Goal: Task Accomplishment & Management: Manage account settings

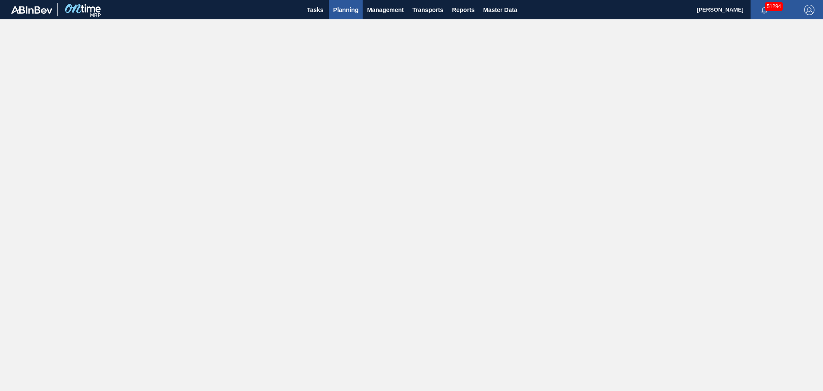
click at [344, 12] on span "Planning" at bounding box center [345, 10] width 25 height 10
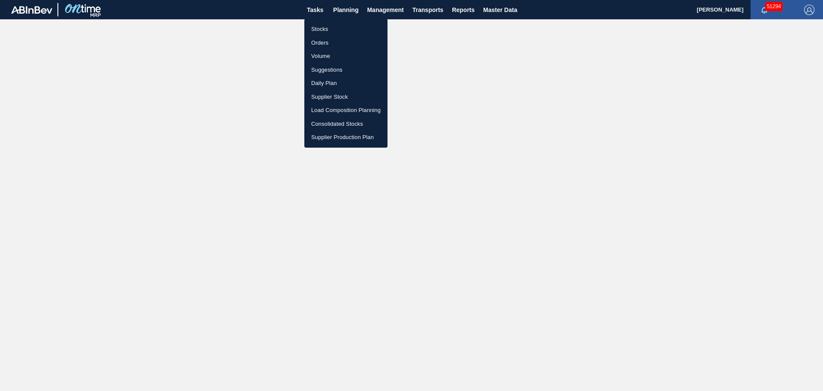
click at [317, 22] on ul "Stocks Orders Volume Suggestions Daily Plan Supplier Stock Load Composition Pla…" at bounding box center [345, 83] width 83 height 129
click at [318, 30] on li "Stocks" at bounding box center [345, 29] width 83 height 14
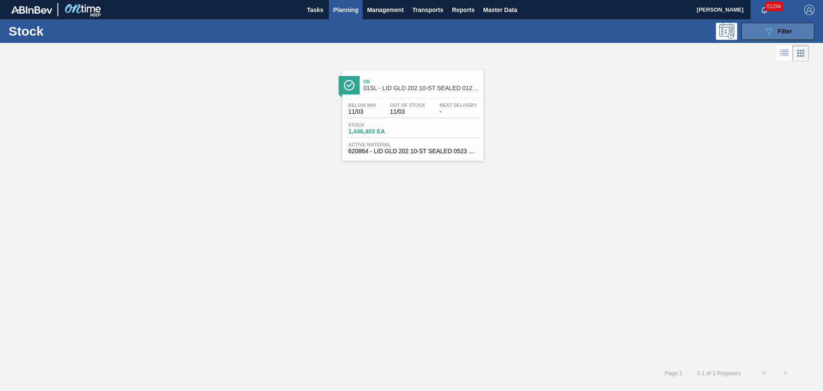
click at [780, 34] on span "Filter" at bounding box center [785, 31] width 15 height 7
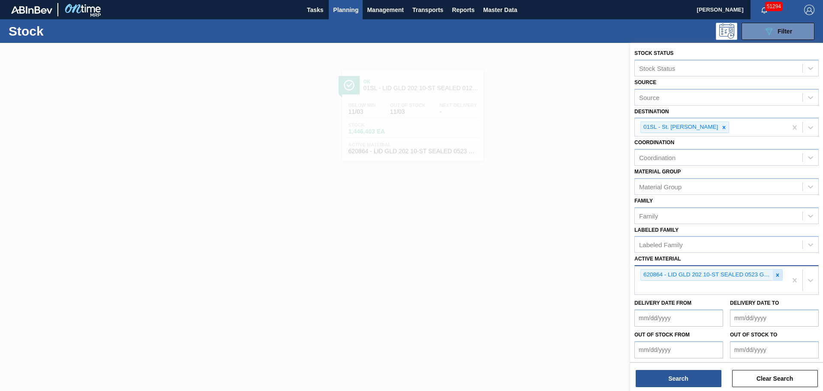
click at [775, 275] on icon at bounding box center [778, 275] width 6 height 6
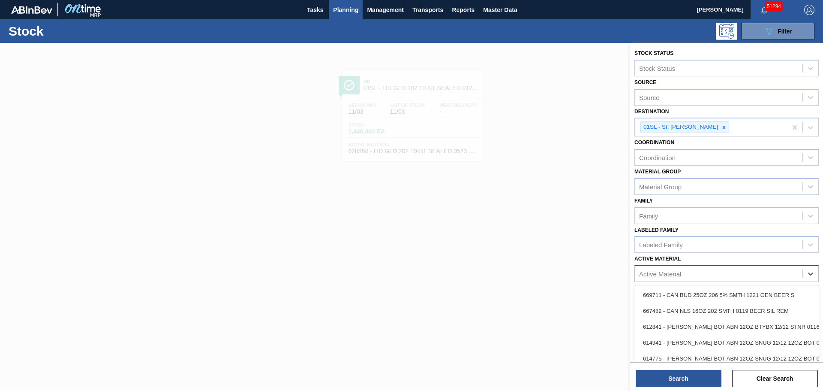
click at [663, 272] on div "Active Material" at bounding box center [660, 273] width 42 height 7
type Material "631551"
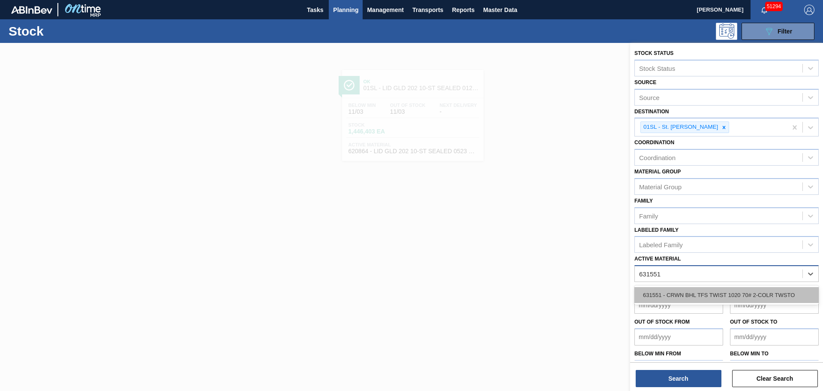
click at [701, 298] on div "631551 - CRWN BHL TFS TWIST 1020 70# 2-COLR TWSTO" at bounding box center [727, 295] width 184 height 16
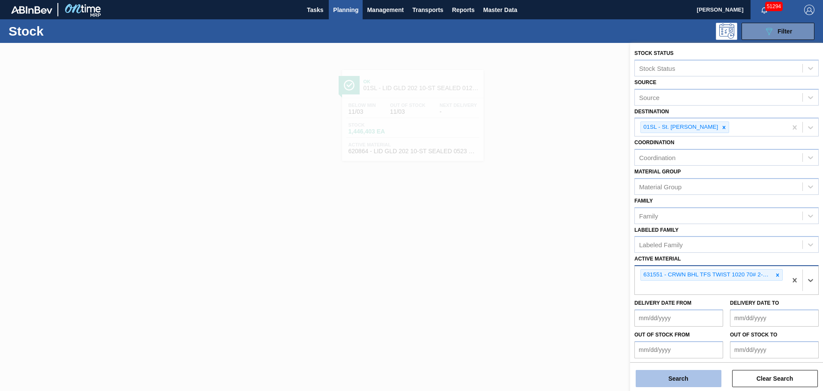
click at [681, 375] on button "Search" at bounding box center [679, 378] width 86 height 17
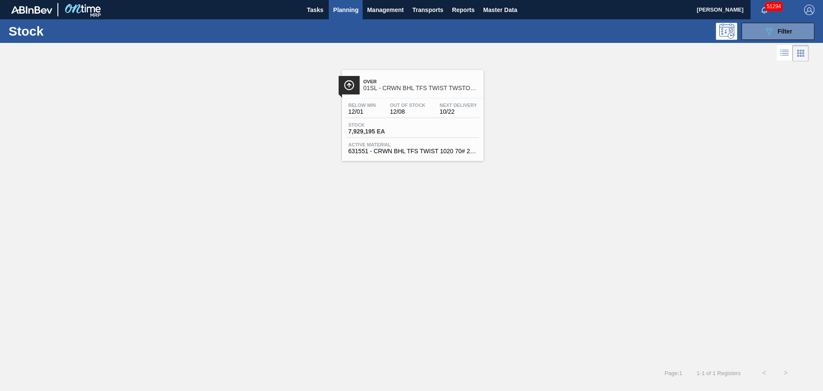
click at [401, 135] on div "Stock 7,929,195 EA" at bounding box center [413, 129] width 133 height 15
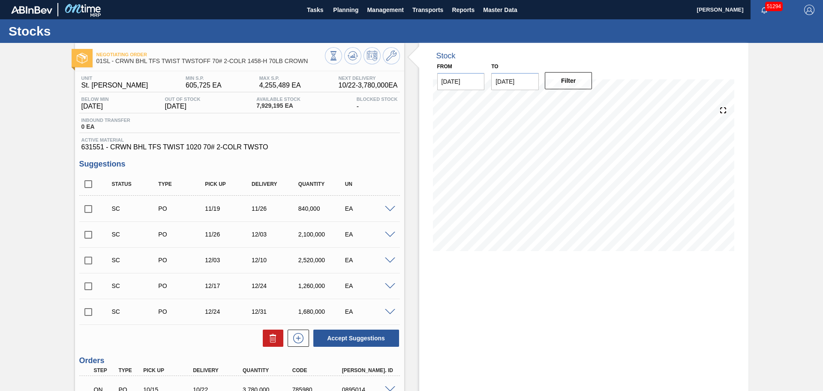
click at [531, 81] on input "[DATE]" at bounding box center [515, 81] width 48 height 17
click at [587, 102] on button "Next Month" at bounding box center [588, 102] width 6 height 6
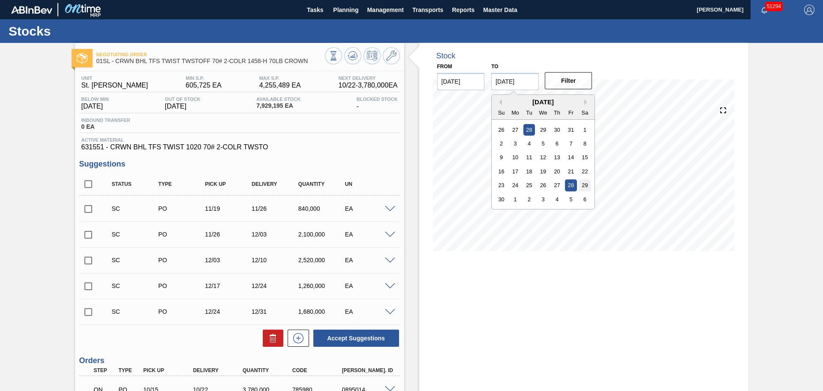
click at [582, 183] on div "29" at bounding box center [585, 185] width 12 height 12
type input "[DATE]"
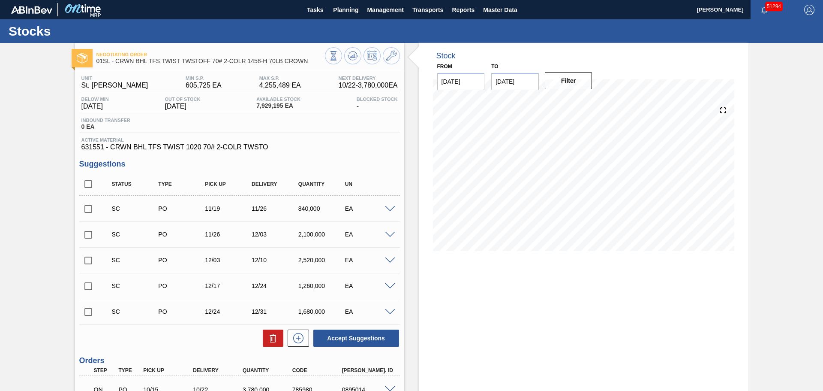
click at [567, 89] on div "Filter" at bounding box center [570, 80] width 54 height 19
click at [570, 84] on button "Filter" at bounding box center [569, 80] width 48 height 17
click at [387, 60] on icon at bounding box center [391, 56] width 10 height 10
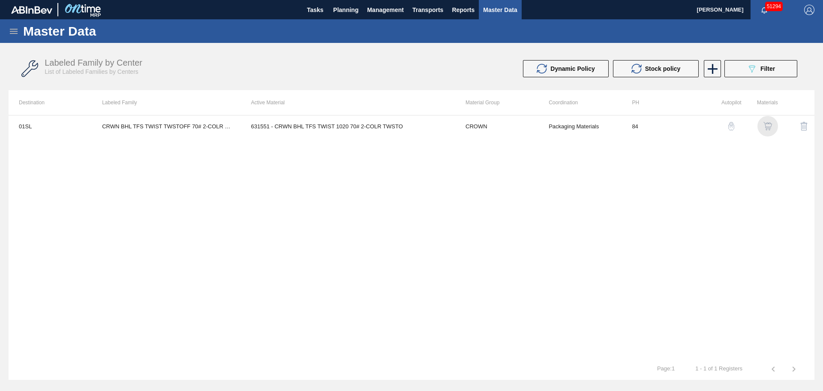
click at [768, 126] on img "button" at bounding box center [768, 126] width 9 height 9
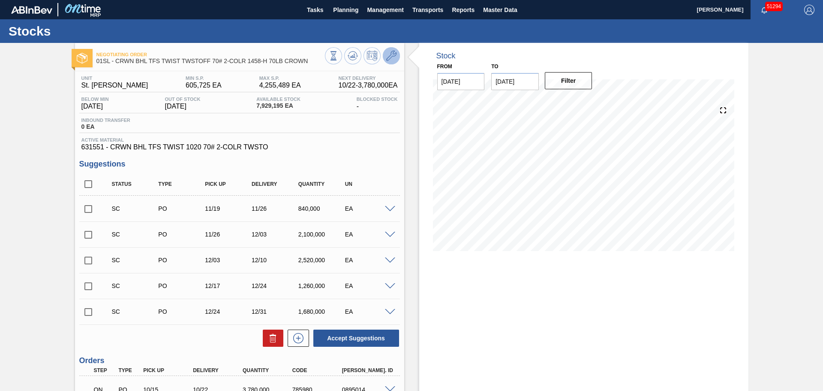
click at [390, 54] on icon at bounding box center [391, 56] width 10 height 10
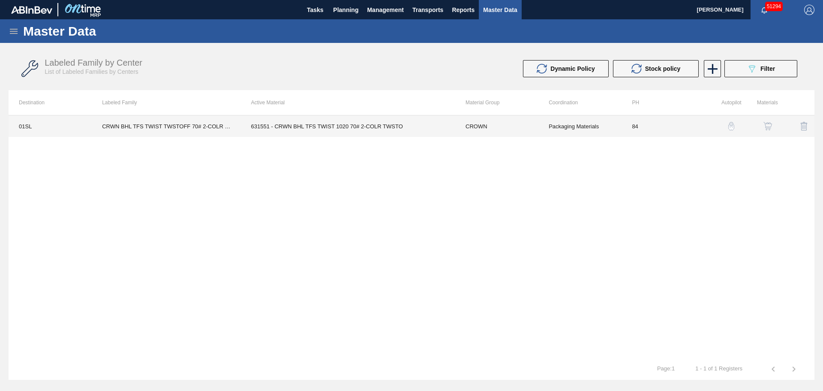
click at [328, 123] on td "631551 - CRWN BHL TFS TWIST 1020 70# 2-COLR TWSTO" at bounding box center [348, 125] width 214 height 21
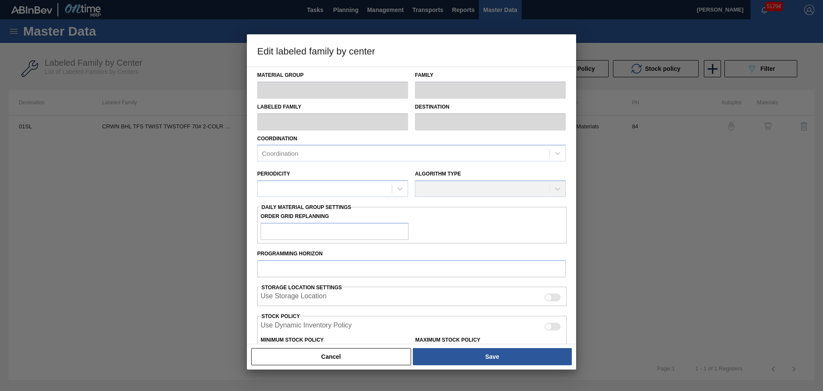
type input "CROWN"
type input "Crowns"
type input "CRWN BHL TFS TWIST TWSTOFF 70# 2-COLR 1458-H 70LB CROWN"
type input "01SL - St. [PERSON_NAME]"
type input "84"
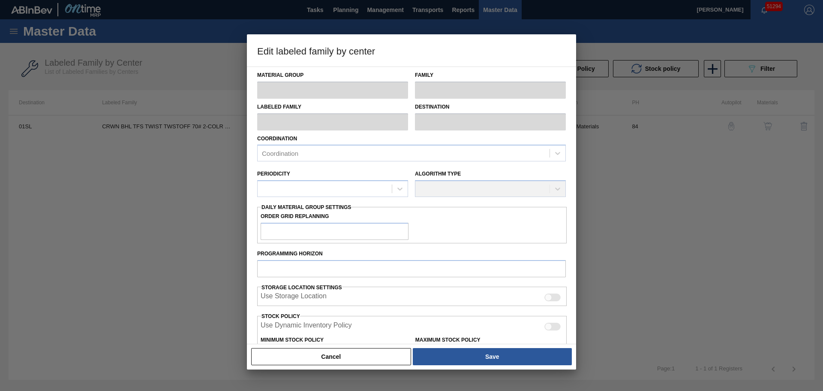
type input "605,725"
type input "4,255,489"
type input "18"
type input "1,262,683"
checkbox input "true"
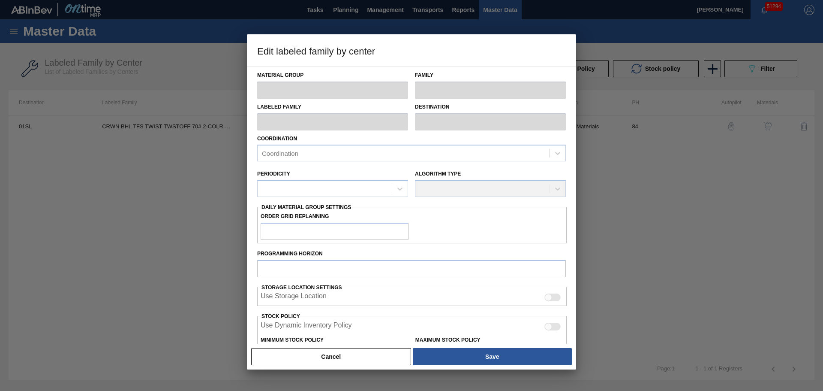
checkbox input "true"
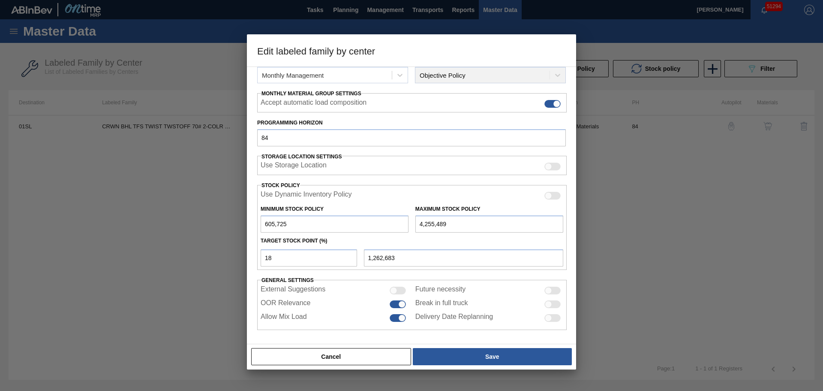
scroll to position [117, 0]
drag, startPoint x: 464, startPoint y: 223, endPoint x: 401, endPoint y: 223, distance: 62.6
click at [401, 223] on div "Minimum Stock Policy 605,725 Maximum Stock Policy 4,255,489" at bounding box center [412, 216] width 310 height 32
paste input "7,140,000"
type input "7,140,000"
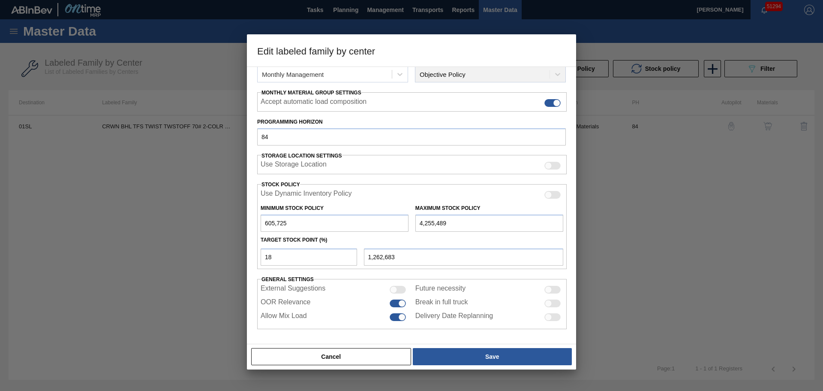
type input "1,781,895"
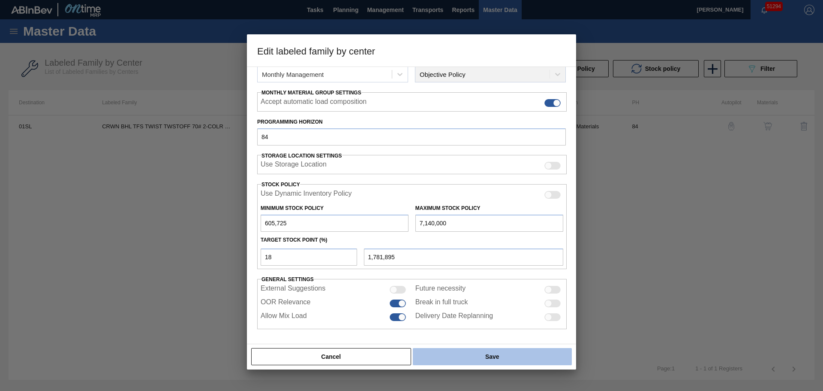
type input "7,140,000"
click at [463, 360] on button "Save" at bounding box center [492, 356] width 159 height 17
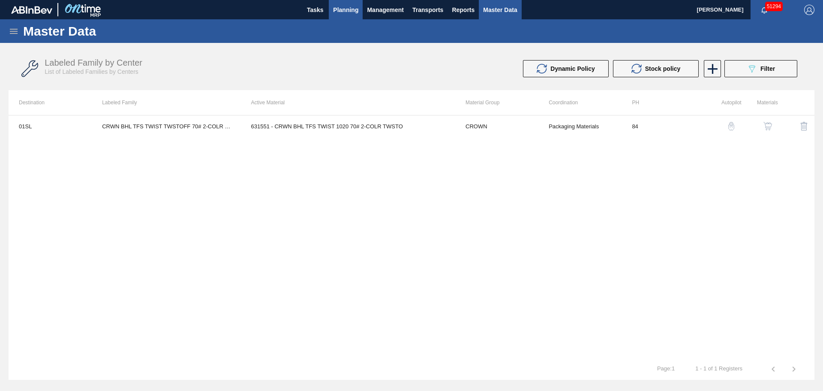
click at [349, 9] on span "Planning" at bounding box center [345, 10] width 25 height 10
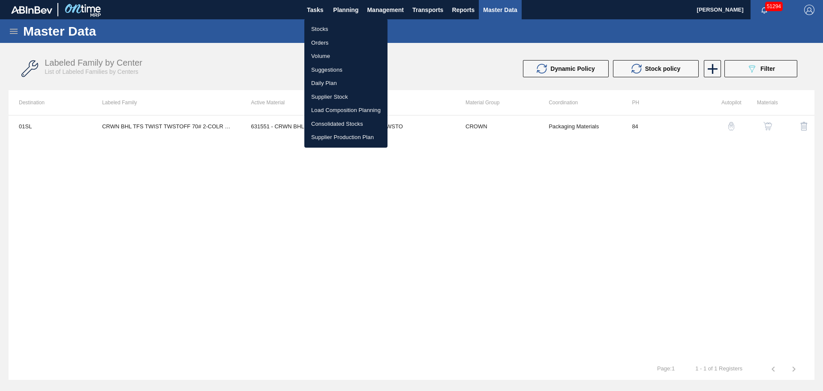
click at [334, 28] on li "Stocks" at bounding box center [345, 29] width 83 height 14
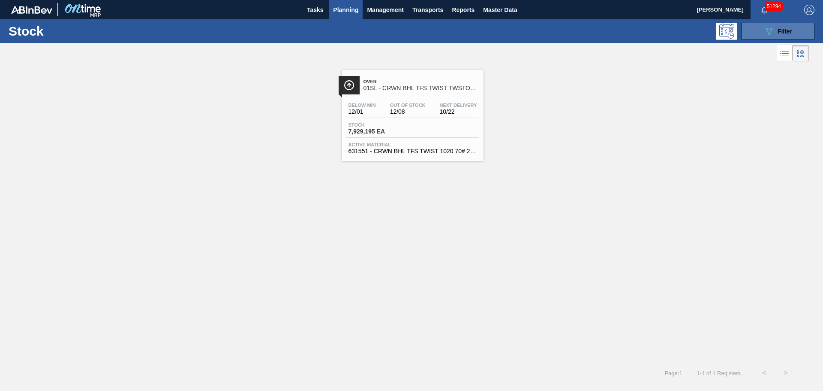
click at [767, 33] on icon "089F7B8B-B2A5-4AFE-B5C0-19BA573D28AC" at bounding box center [769, 31] width 10 height 10
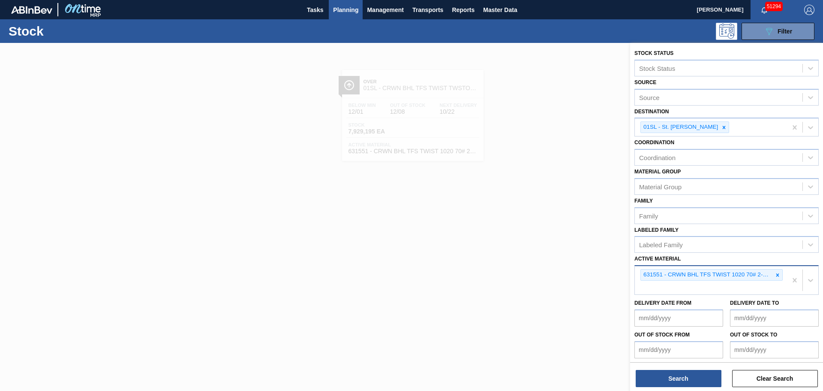
click at [657, 286] on div "631551 - CRWN BHL TFS TWIST 1020 70# 2-COLR TWSTO" at bounding box center [711, 280] width 152 height 28
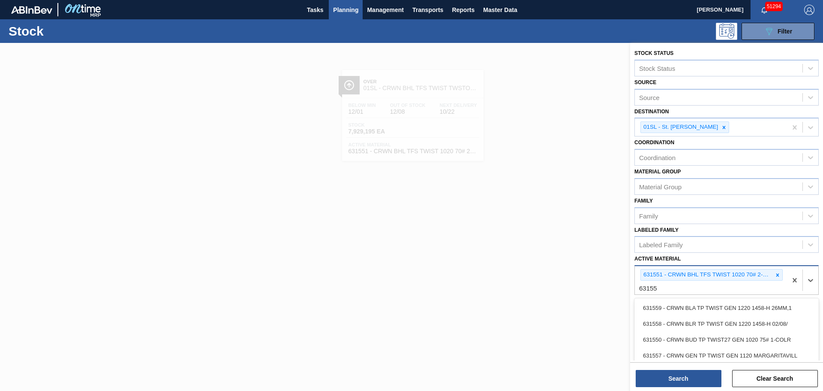
type Material "631552"
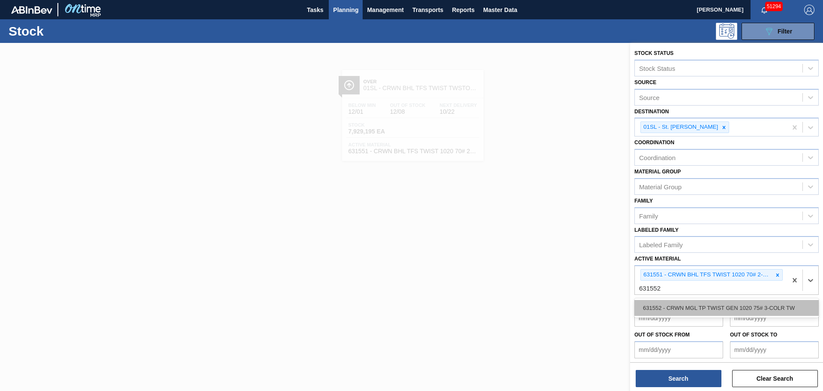
click at [683, 309] on div "631552 - CRWN MGL TP TWIST GEN 1020 75# 3-COLR TW" at bounding box center [727, 308] width 184 height 16
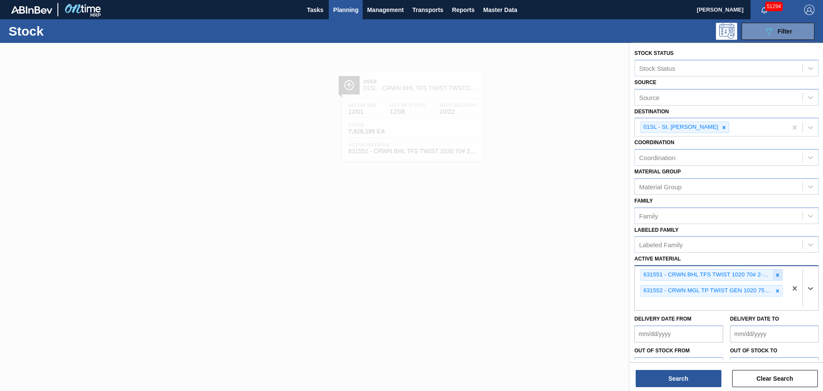
click at [775, 273] on icon at bounding box center [778, 275] width 6 height 6
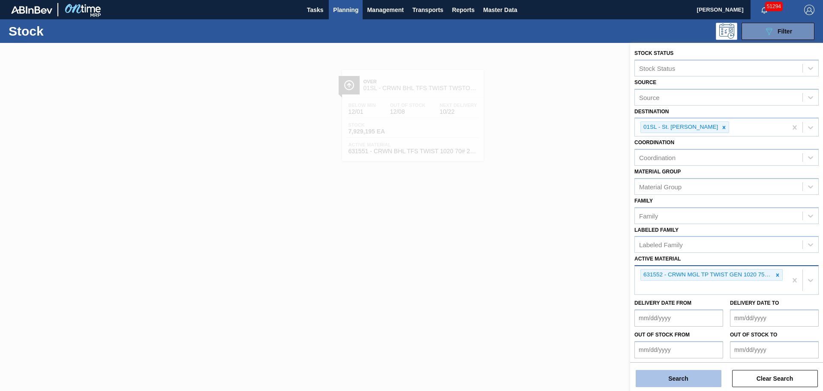
click at [691, 380] on button "Search" at bounding box center [679, 378] width 86 height 17
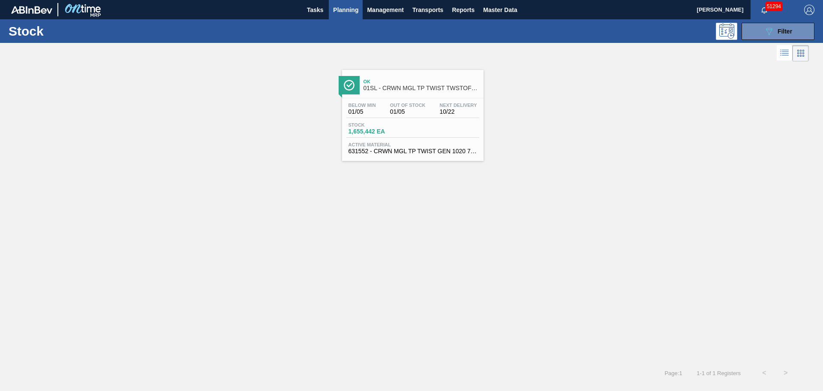
click at [423, 130] on div "Stock 1,655,442 EA" at bounding box center [413, 129] width 133 height 15
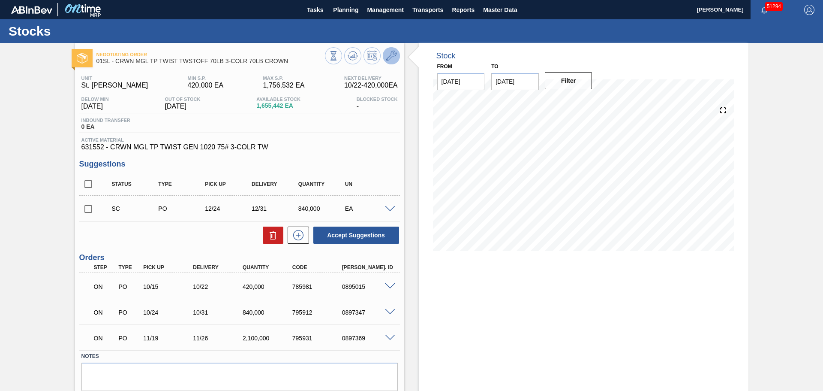
click at [393, 57] on icon at bounding box center [391, 56] width 10 height 10
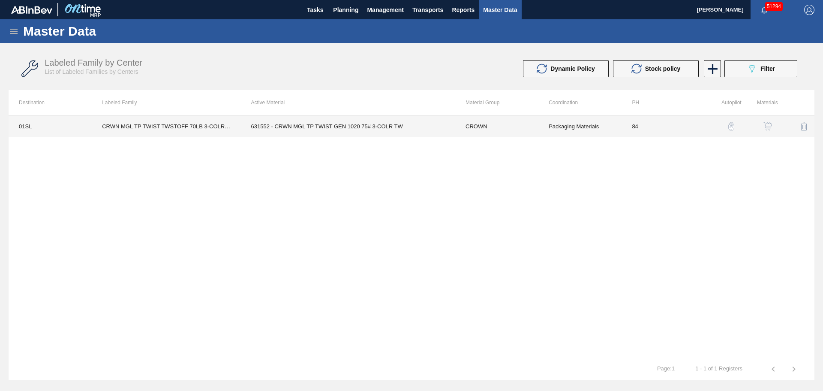
click at [285, 129] on td "631552 - CRWN MGL TP TWIST GEN 1020 75# 3-COLR TW" at bounding box center [348, 125] width 214 height 21
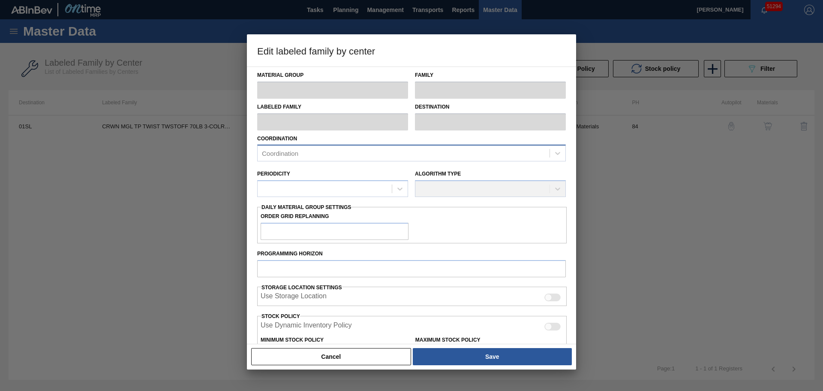
type input "CROWN"
type input "Crowns"
type input "CRWN MGL TP TWIST TWSTOFF 70LB 3-COLR 70LB CROWN"
type input "01SL - St. [PERSON_NAME]"
type input "84"
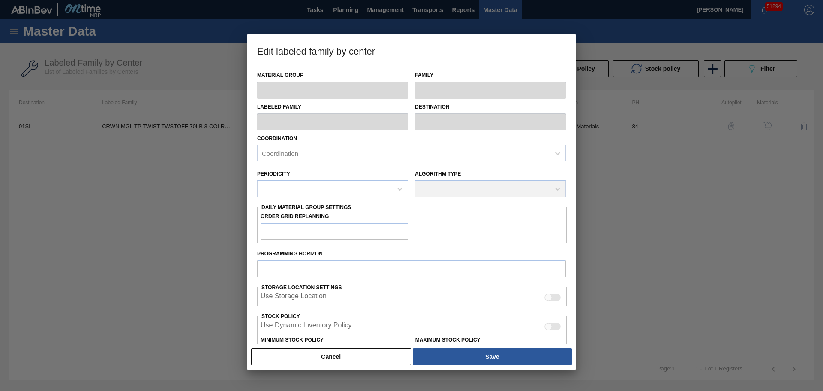
type input "420,000"
type input "1,756,532"
type input "10"
type input "553,653"
checkbox input "true"
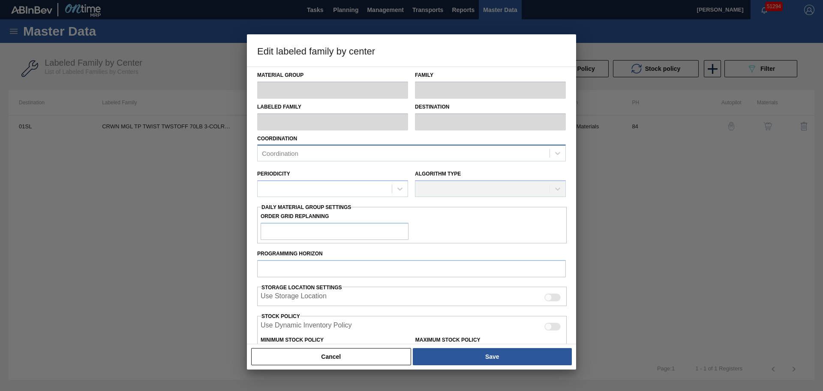
checkbox input "true"
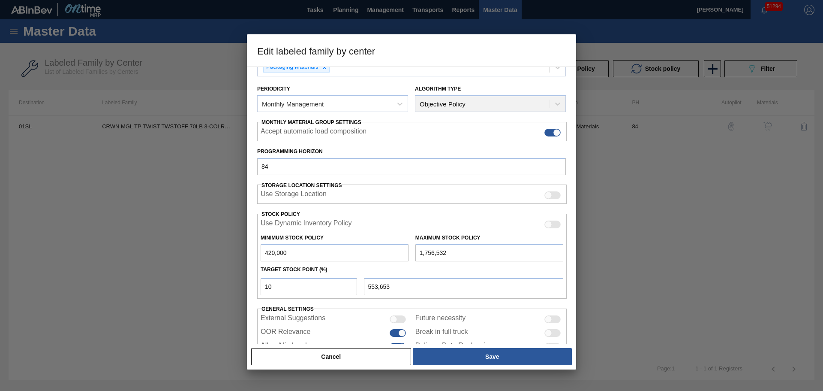
scroll to position [117, 0]
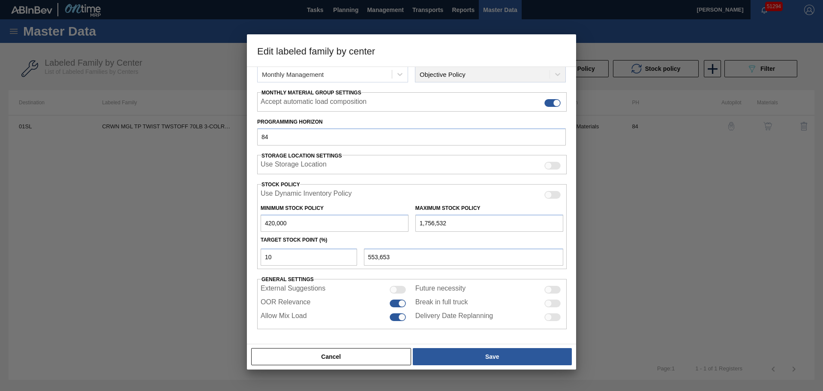
drag, startPoint x: 453, startPoint y: 224, endPoint x: 412, endPoint y: 223, distance: 40.7
click at [412, 223] on div "Maximum Stock Policy 1,756,532" at bounding box center [489, 217] width 155 height 30
type input "2"
type input "378,000"
type input "27"
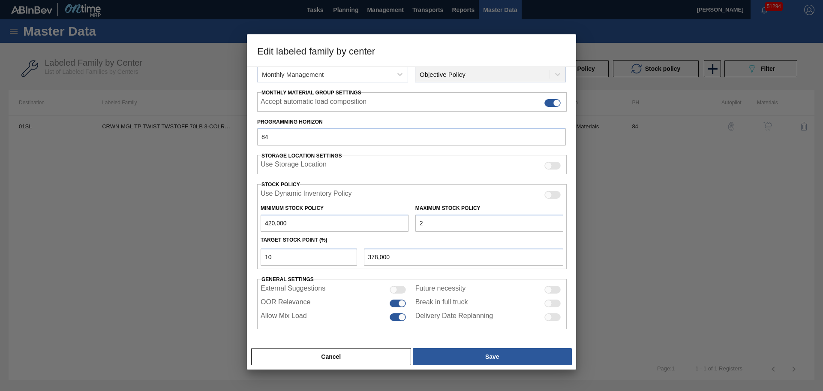
type input "378,003"
type input "270"
type input "378,027"
type input "2,700"
type input "378,270"
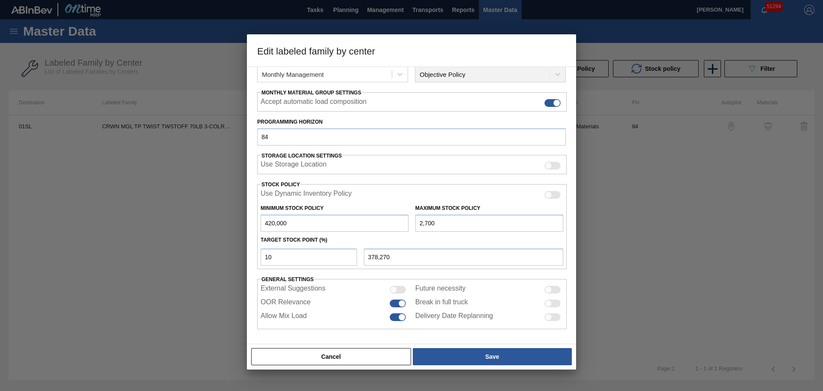
type input "27,000"
type input "380,700"
type input "270,000"
type input "405,000"
type input "2,700,000"
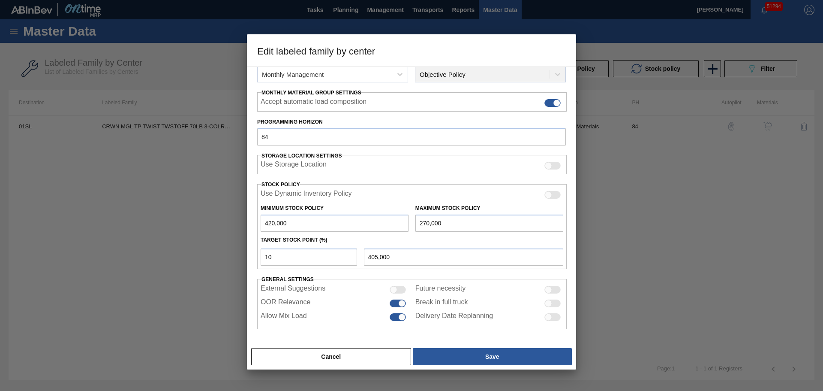
type input "648,000"
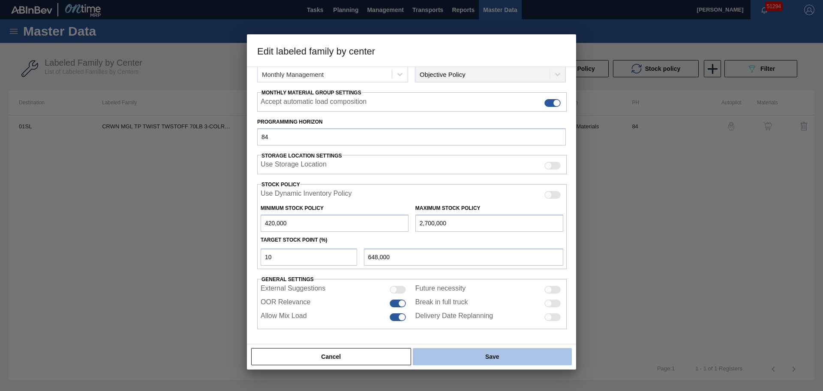
type input "2,700,000"
click at [499, 358] on button "Save" at bounding box center [492, 356] width 159 height 17
